Goal: Task Accomplishment & Management: Manage account settings

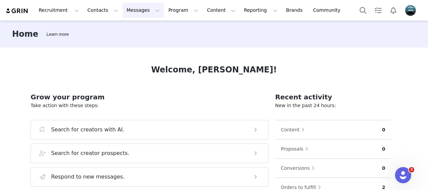
click at [135, 9] on button "Messages Messages" at bounding box center [142, 10] width 41 height 15
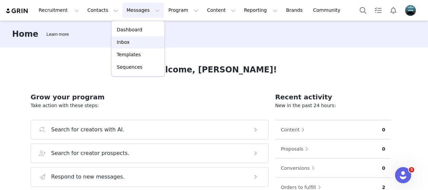
click at [132, 43] on div "Inbox" at bounding box center [137, 42] width 45 height 7
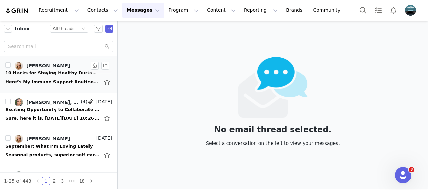
click at [62, 77] on div "Here’s My Immune Support Routine ͏  ͏  ͏  ͏  ͏  ͏  ͏  ͏  ͏  ͏  ͏  ͏  ͏  ͏  ͏  ͏…" at bounding box center [58, 81] width 107 height 11
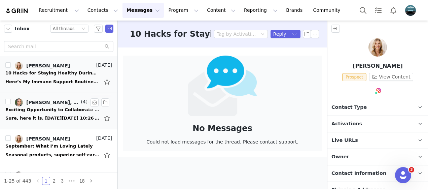
click at [62, 108] on div "Exciting Opportunity to Collaborate with Slendertone" at bounding box center [52, 109] width 94 height 7
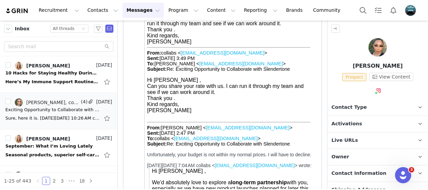
scroll to position [94, 0]
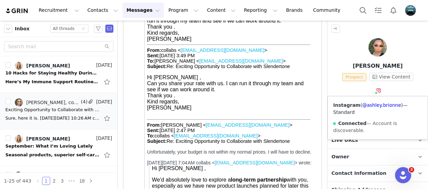
click at [376, 88] on img at bounding box center [378, 90] width 5 height 5
click at [379, 104] on link "@ashley.brionne" at bounding box center [381, 104] width 39 height 5
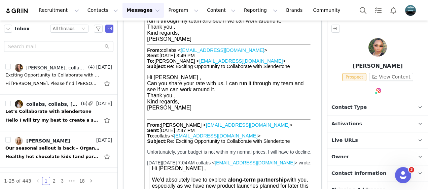
scroll to position [181, 0]
click at [50, 105] on div "collabs, collabs, [PERSON_NAME]" at bounding box center [52, 103] width 53 height 5
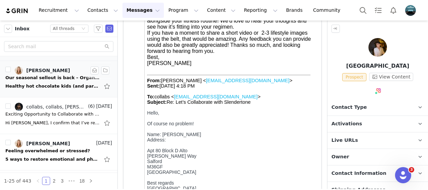
scroll to position [0, 0]
click at [33, 48] on input "text" at bounding box center [58, 46] width 109 height 11
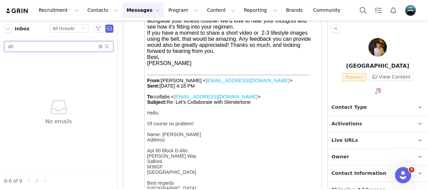
type input "s"
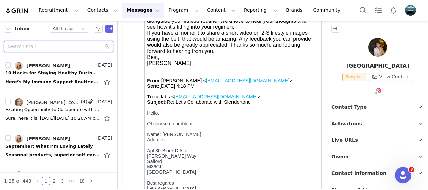
type input "x"
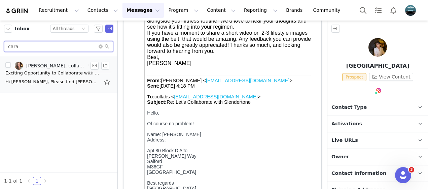
type input "cara"
click at [54, 69] on link "[PERSON_NAME], collabs, collabs, [PERSON_NAME]" at bounding box center [51, 66] width 72 height 8
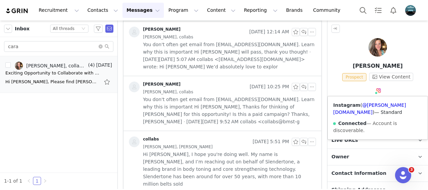
scroll to position [644, 0]
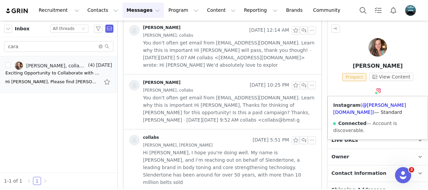
click at [374, 91] on span at bounding box center [375, 92] width 3 height 3
click at [377, 105] on link "@[PERSON_NAME][DOMAIN_NAME]" at bounding box center [369, 108] width 73 height 12
